Goal: Task Accomplishment & Management: Use online tool/utility

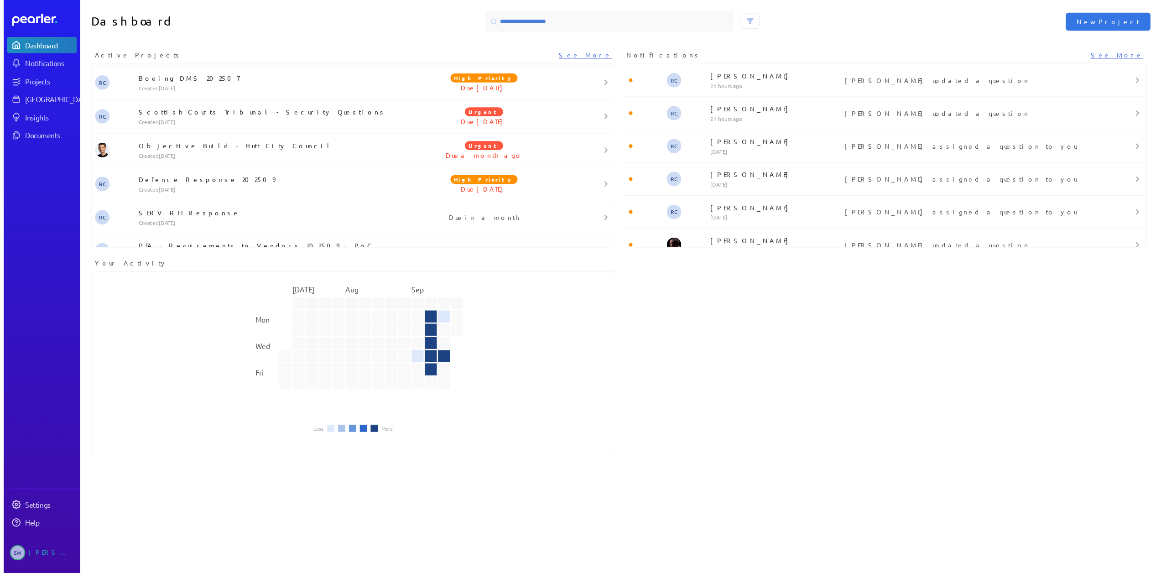
scroll to position [528, 0]
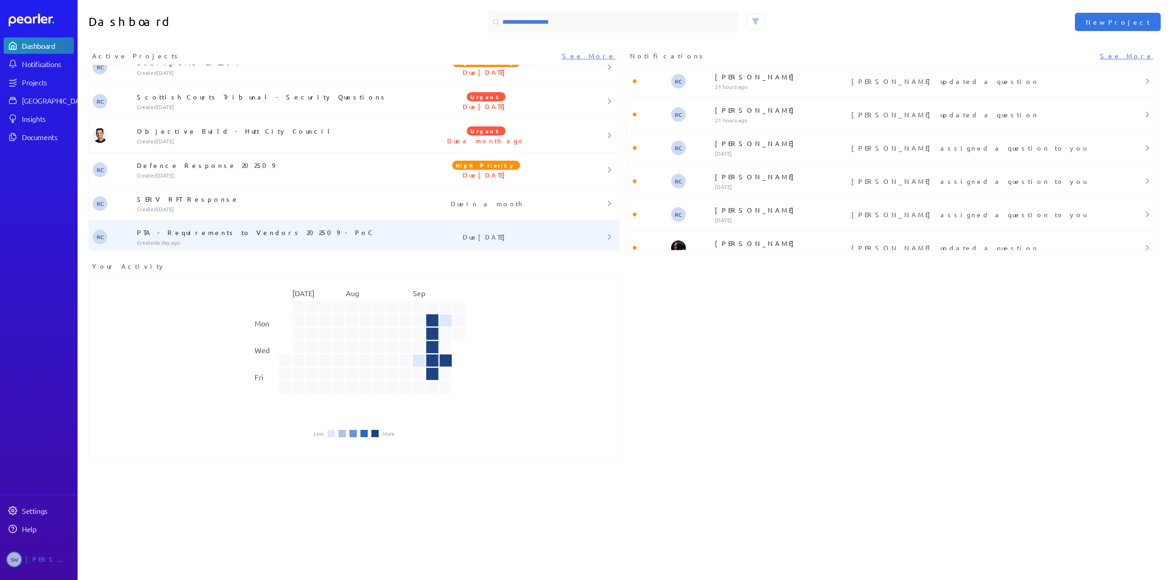
click at [224, 232] on p "PTA - Requirements to Vendors 202509 - PoC" at bounding box center [267, 232] width 261 height 9
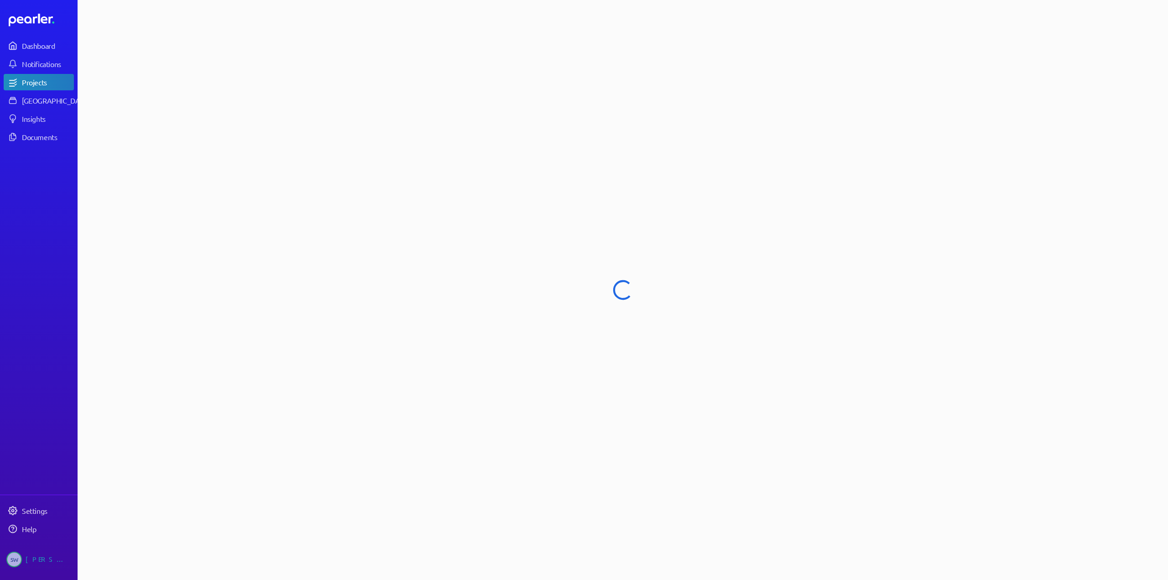
select select "******"
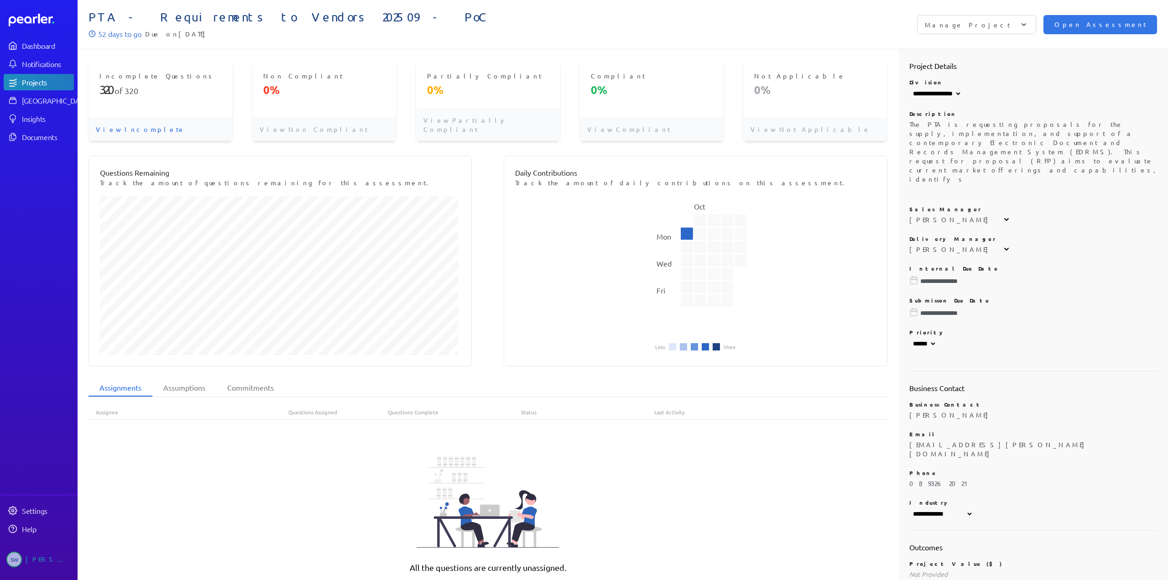
click at [120, 119] on p "View Incomplete" at bounding box center [161, 129] width 144 height 24
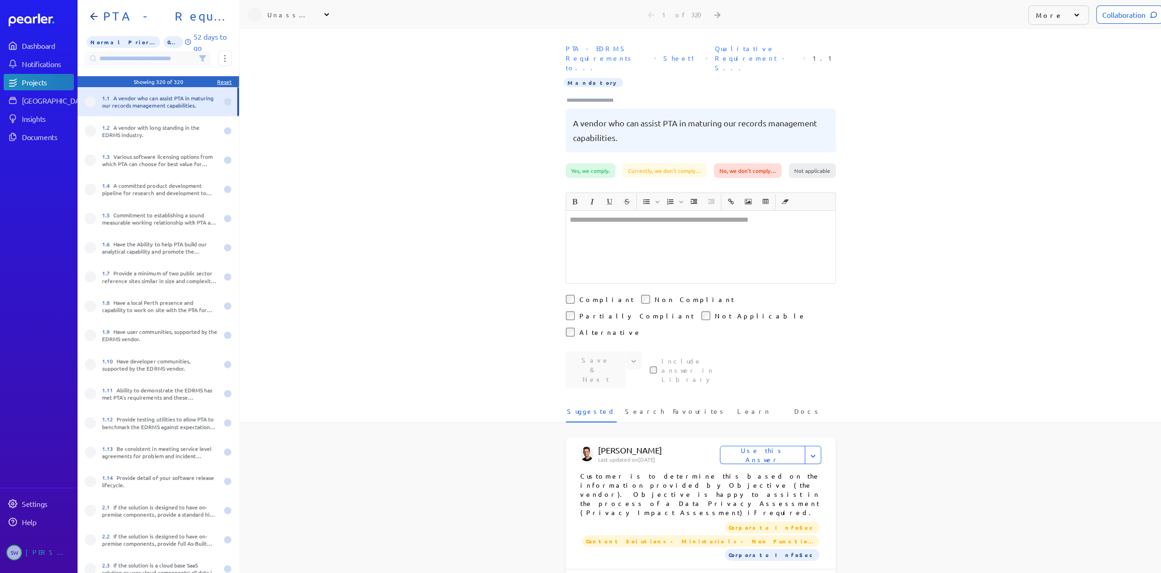
click at [647, 240] on div at bounding box center [700, 247] width 269 height 73
click at [115, 130] on div "1.2 A vendor with long standing in the EDRMS industry." at bounding box center [160, 131] width 116 height 15
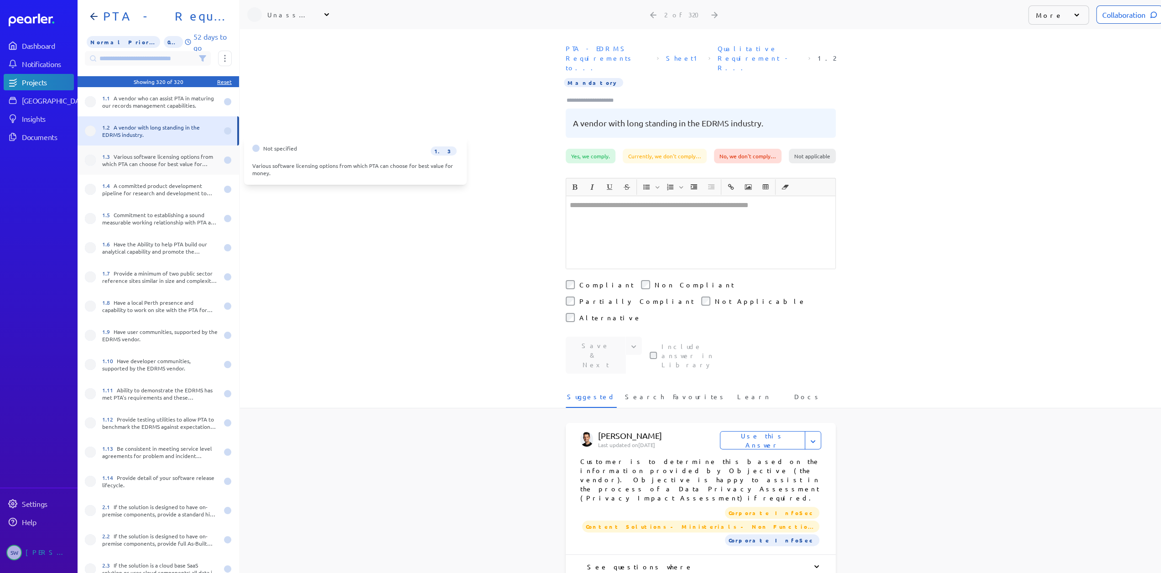
click at [137, 160] on div "1.3 Various software licensing options from which PTA can choose for best value…" at bounding box center [160, 160] width 116 height 15
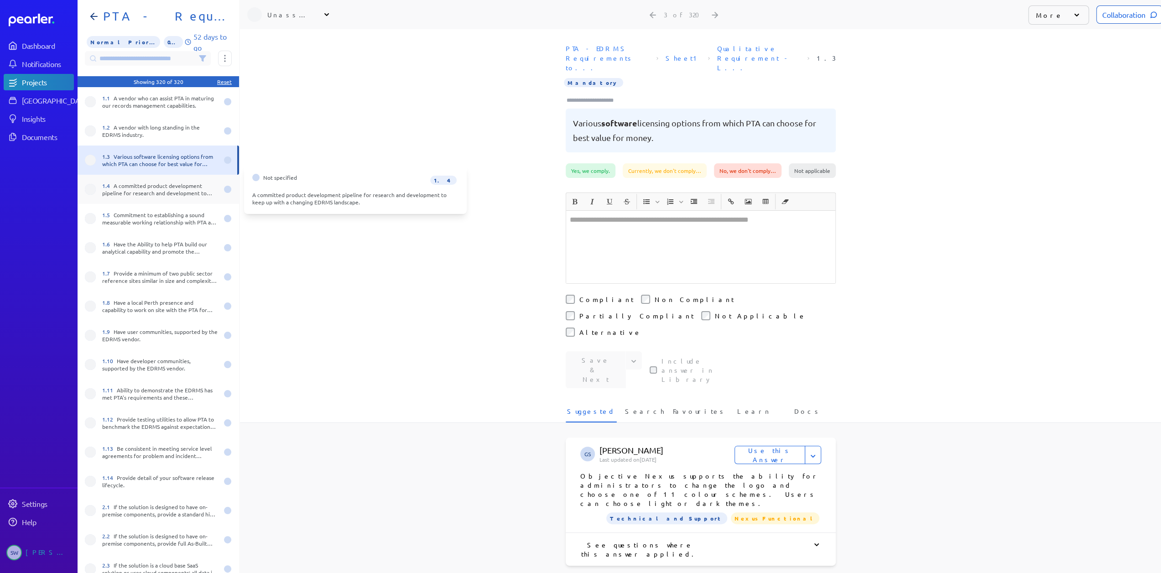
click at [145, 187] on div "1.4 A committed product development pipeline for research and development to ke…" at bounding box center [160, 189] width 116 height 15
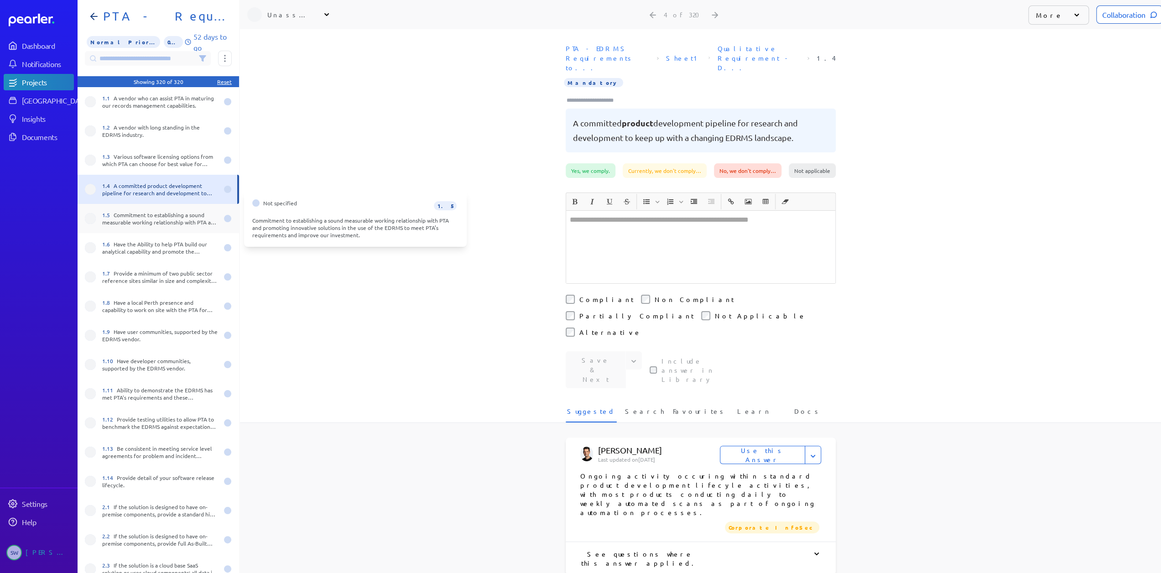
click at [141, 214] on div "1.5 Commitment to establishing a sound measurable working relationship with PTA…" at bounding box center [160, 218] width 116 height 15
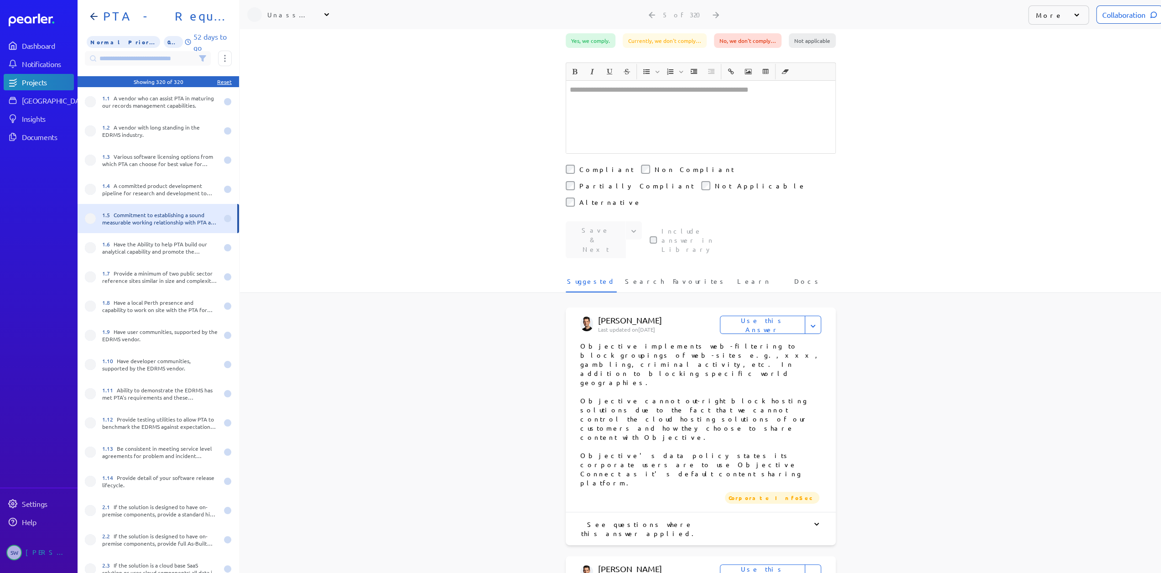
scroll to position [182, 0]
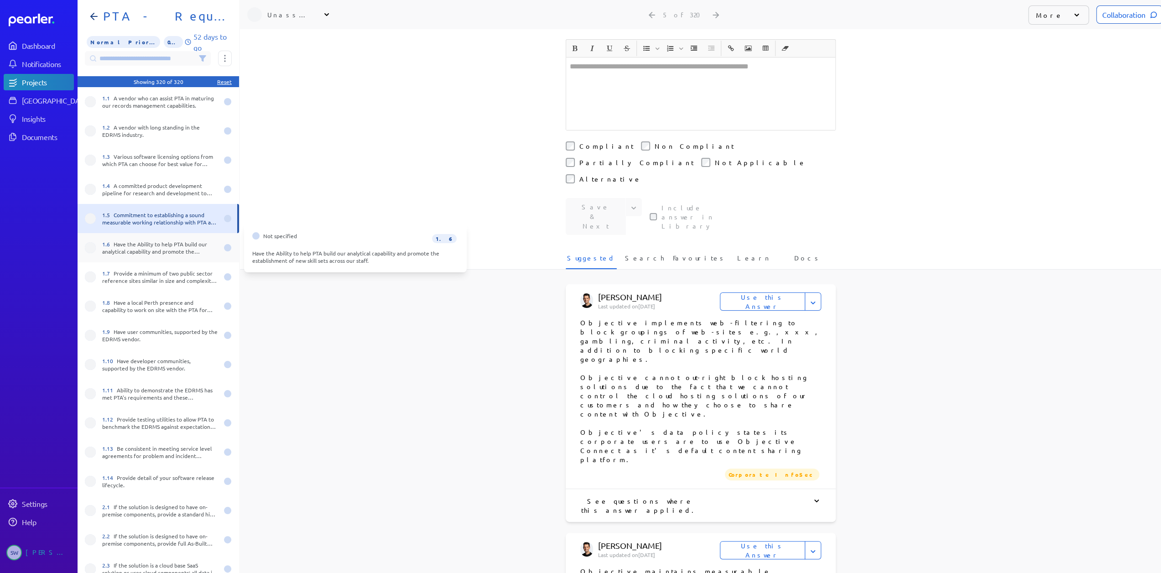
click at [158, 246] on div "1.6 Have the Ability to help PTA build our analytical capability and promote th…" at bounding box center [160, 247] width 116 height 15
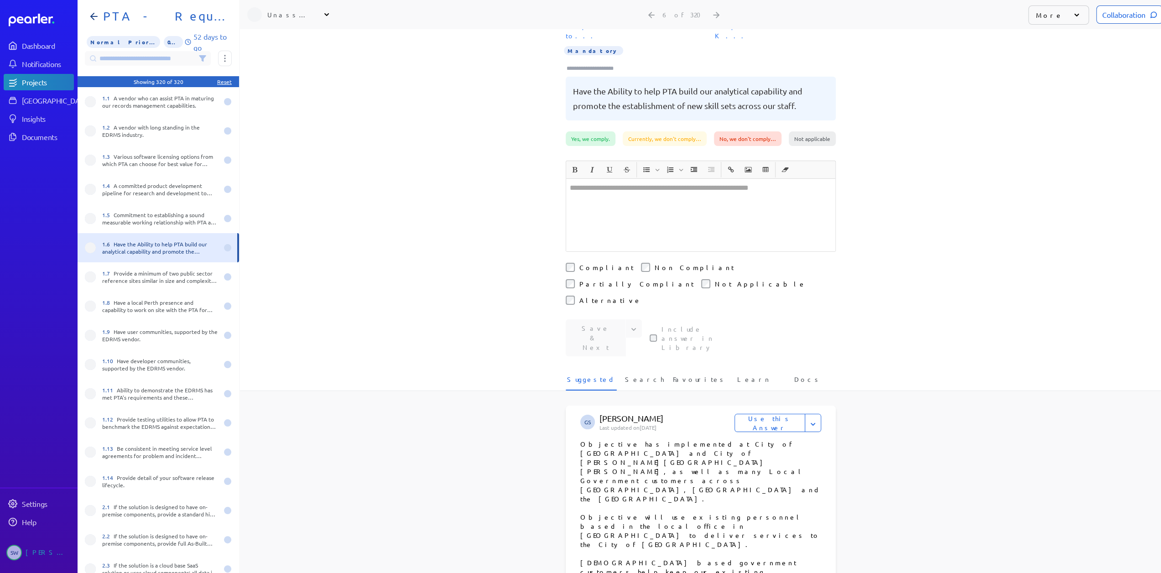
scroll to position [46, 0]
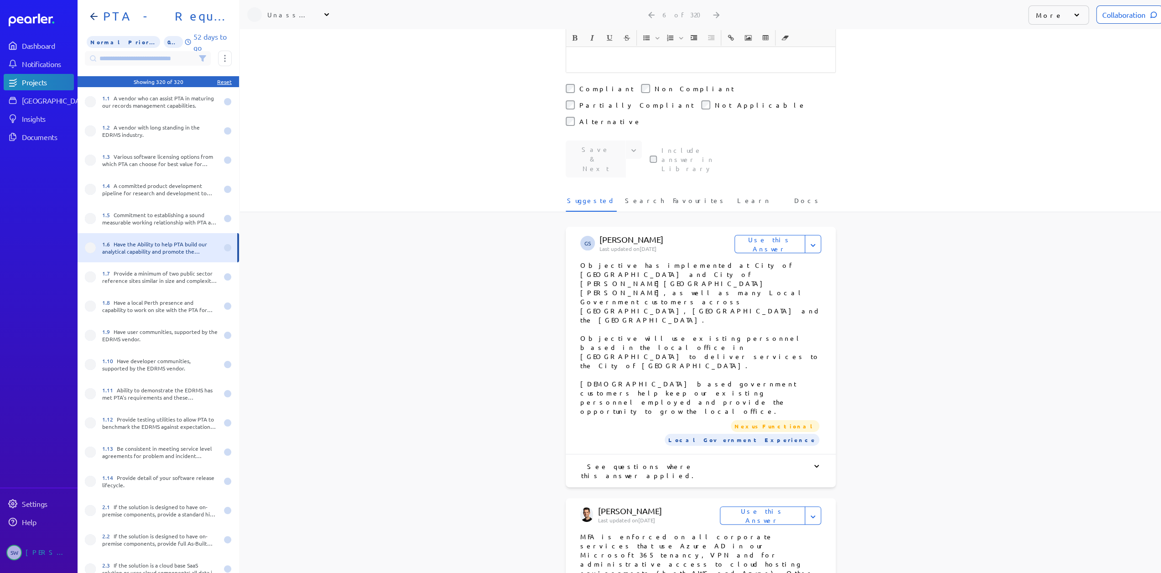
scroll to position [274, 0]
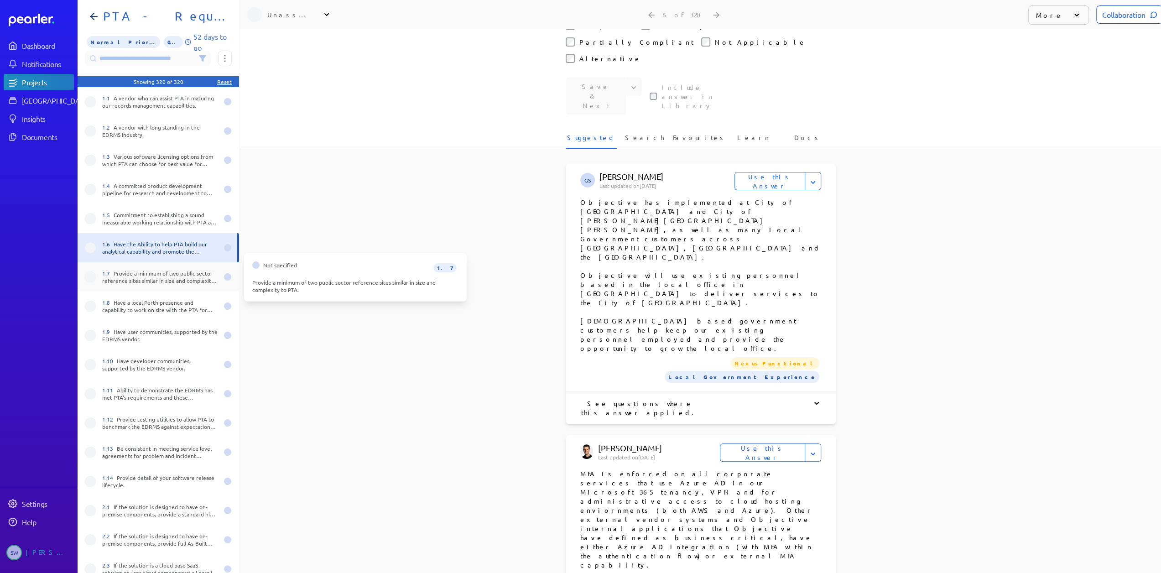
click at [113, 279] on div "1.7 Provide a minimum of two public sector reference sites similar in size and …" at bounding box center [160, 277] width 116 height 15
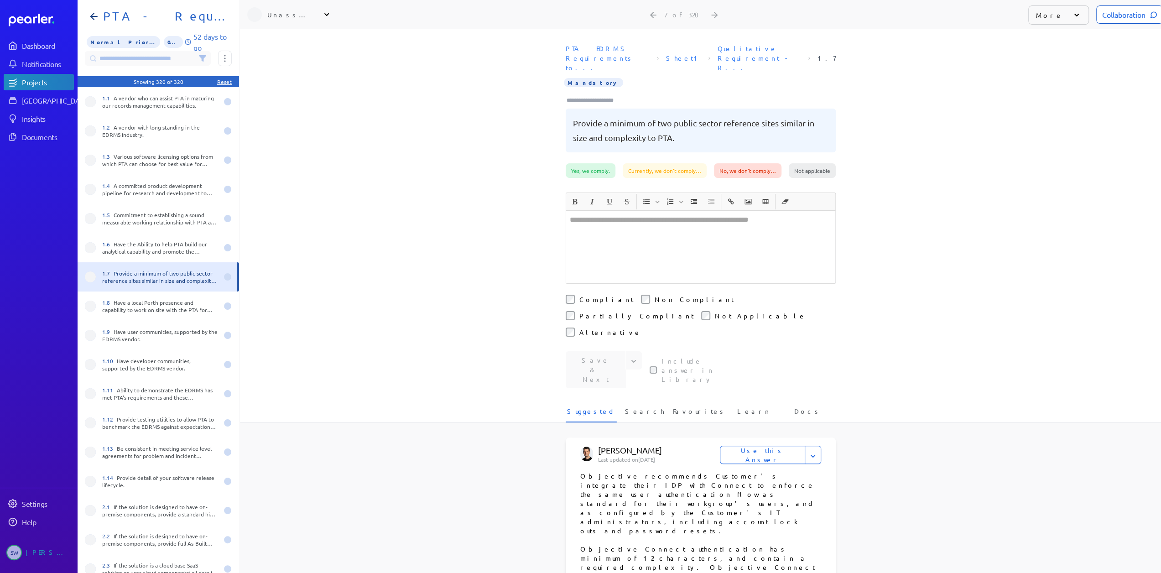
click at [652, 218] on div "﻿" at bounding box center [700, 247] width 269 height 73
click at [708, 240] on div at bounding box center [700, 247] width 269 height 73
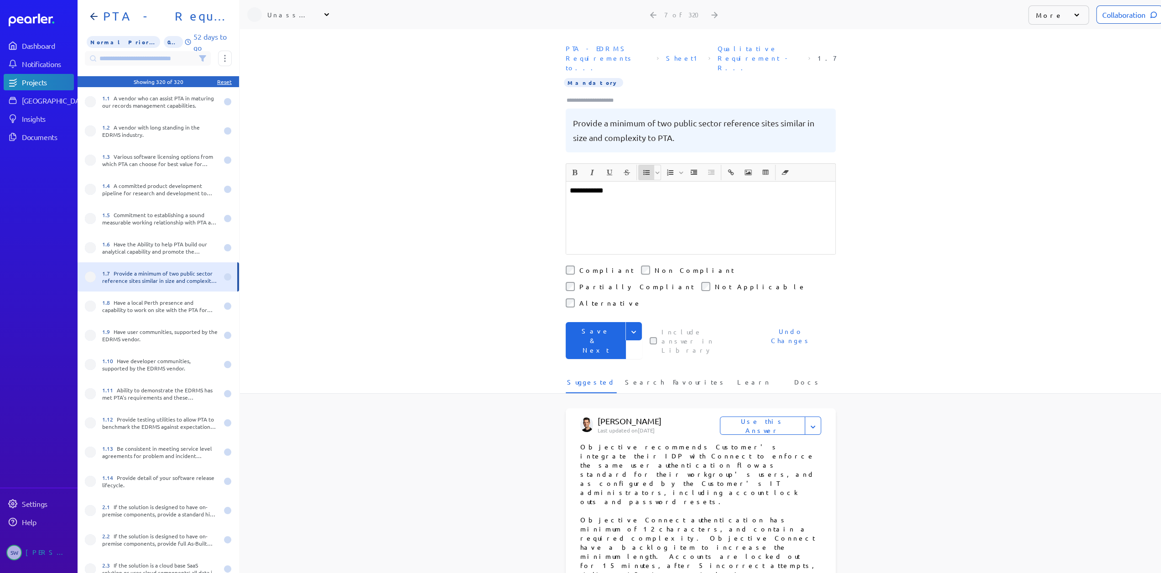
click at [639, 165] on button "Insert Unordered List" at bounding box center [647, 173] width 16 height 16
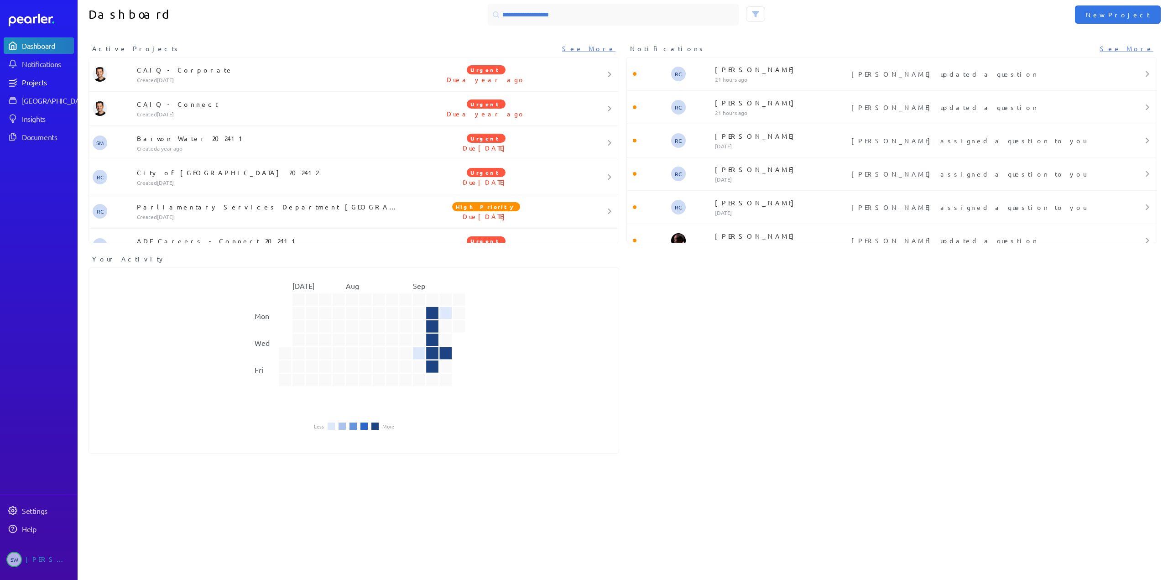
click at [32, 84] on div "Projects" at bounding box center [47, 82] width 51 height 9
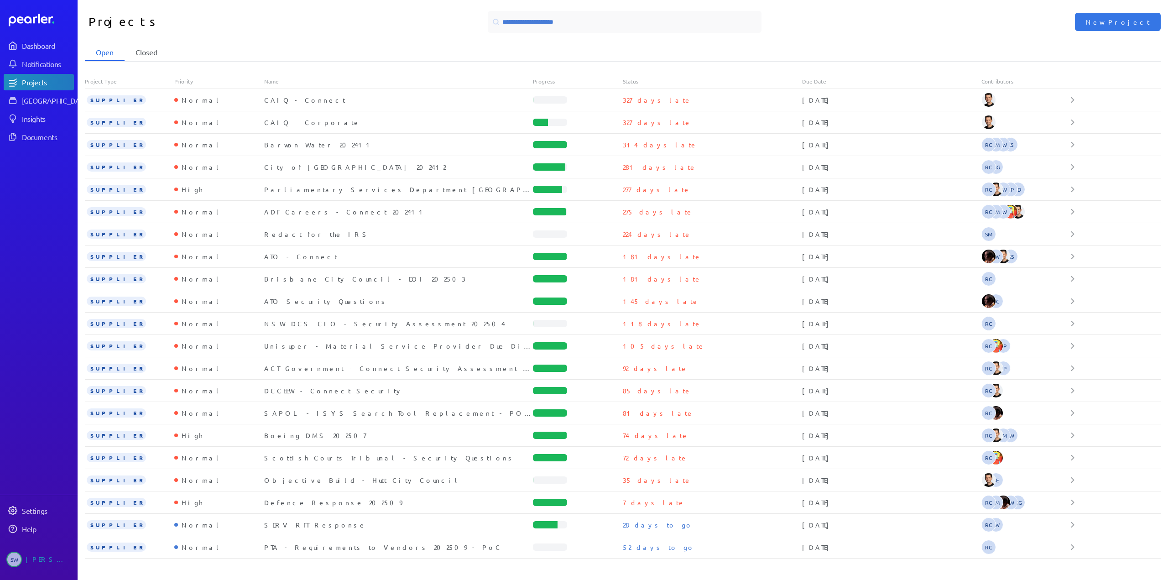
click at [157, 54] on li "Closed" at bounding box center [147, 52] width 44 height 17
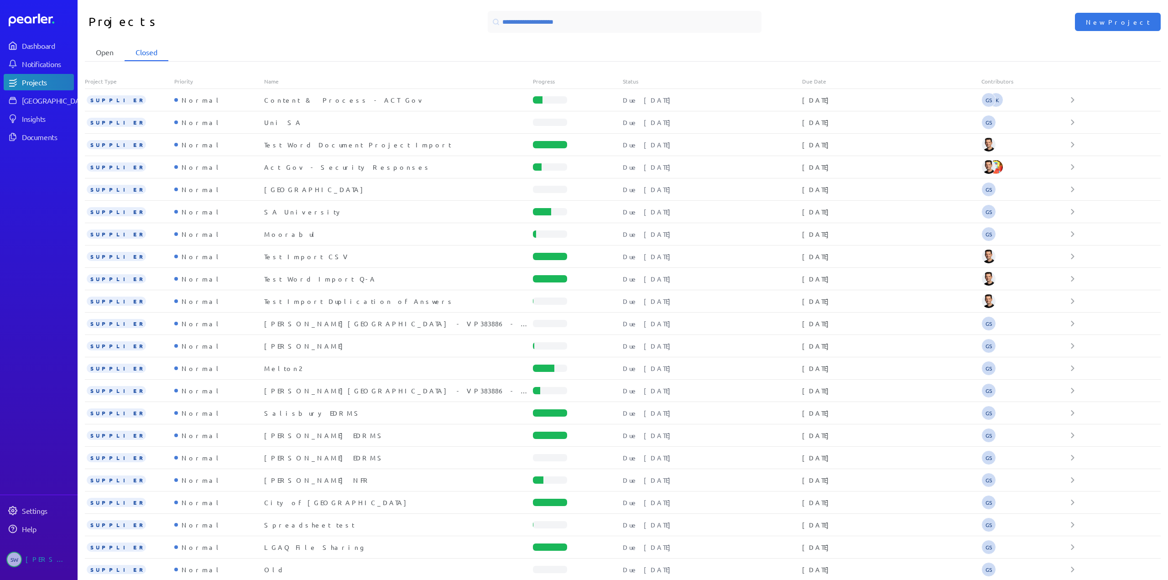
click at [102, 56] on li "Open" at bounding box center [105, 52] width 40 height 17
